Goal: Task Accomplishment & Management: Manage account settings

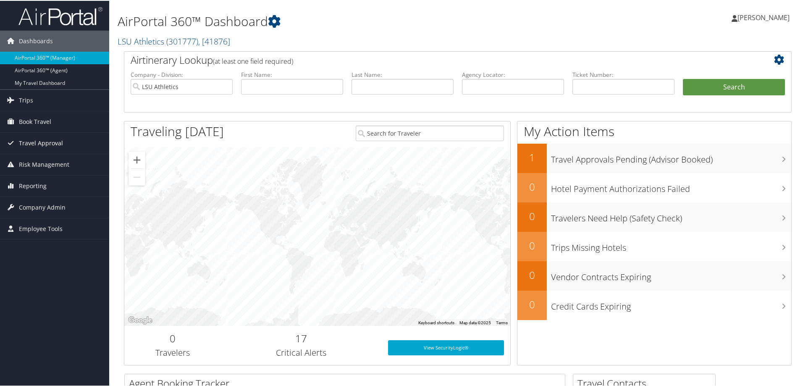
click at [40, 142] on span "Travel Approval" at bounding box center [41, 142] width 44 height 21
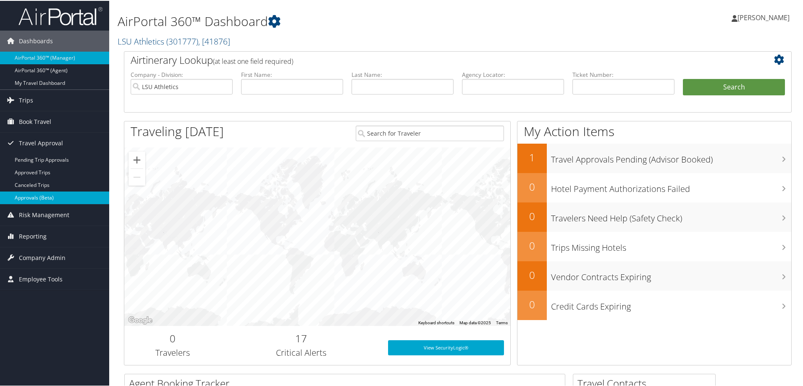
click at [47, 197] on link "Approvals (Beta)" at bounding box center [54, 197] width 109 height 13
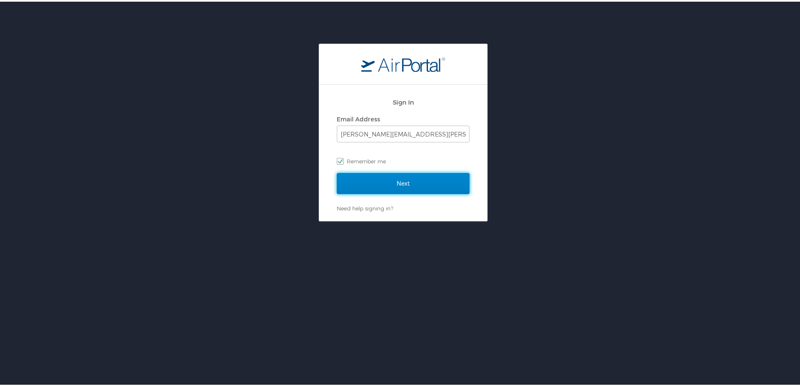
click at [388, 182] on input "Next" at bounding box center [403, 181] width 133 height 21
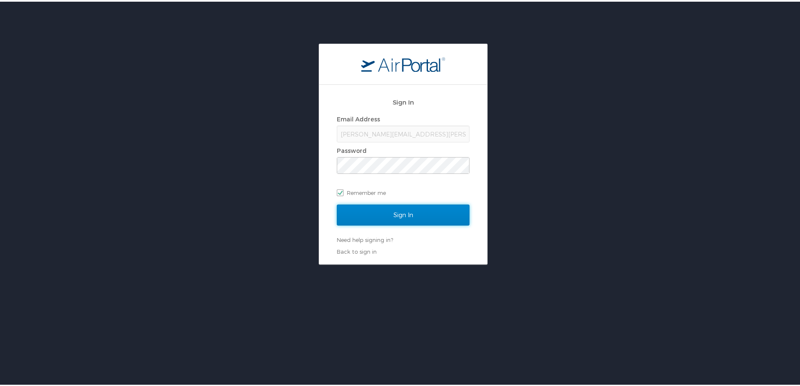
click at [373, 212] on input "Sign In" at bounding box center [403, 213] width 133 height 21
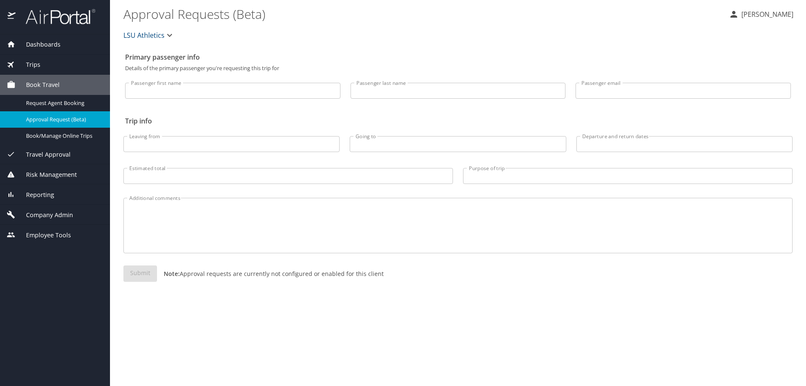
click at [63, 155] on span "Travel Approval" at bounding box center [43, 154] width 55 height 9
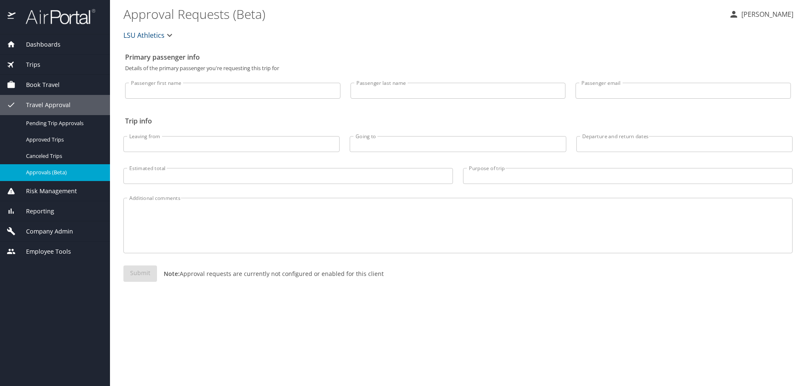
click at [78, 172] on span "Approvals (Beta)" at bounding box center [63, 172] width 74 height 8
